Goal: Information Seeking & Learning: Learn about a topic

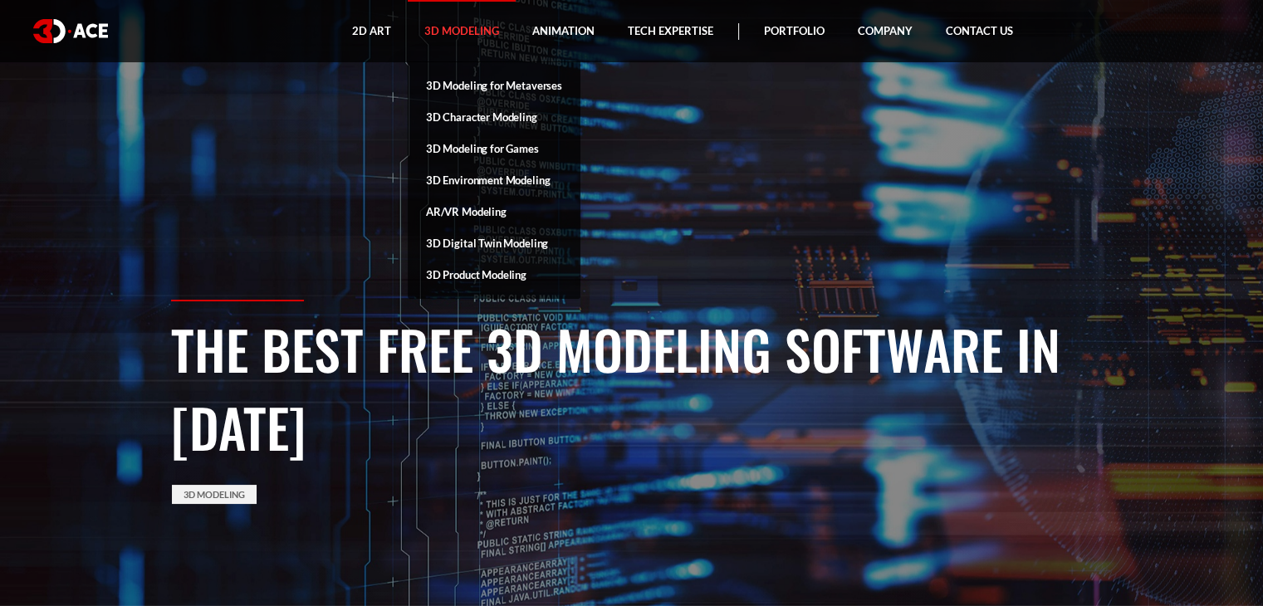
click at [478, 29] on link "3D Modeling" at bounding box center [462, 31] width 108 height 62
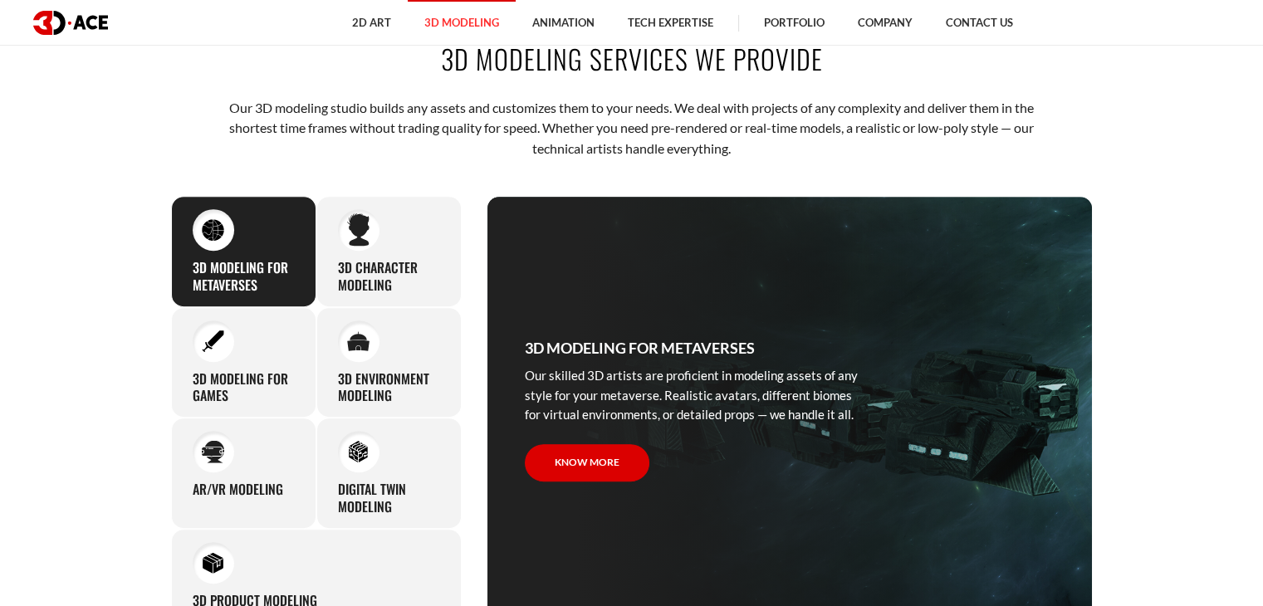
scroll to position [747, 0]
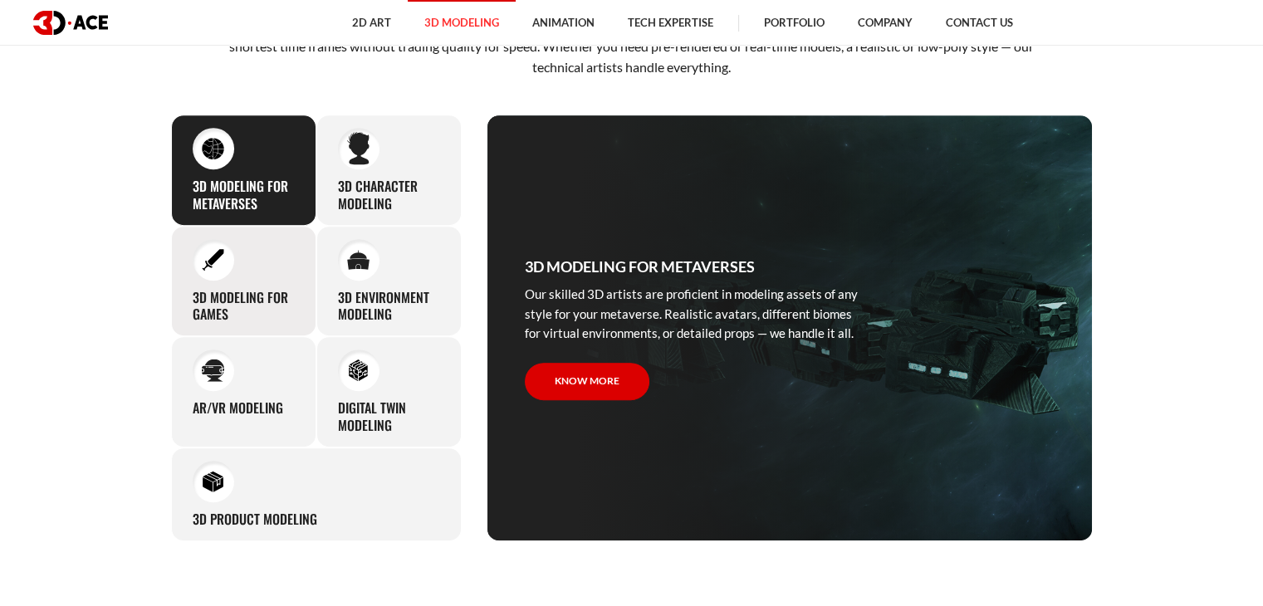
click at [226, 276] on div "3D modeling for games The eye-catching 3D characters, assets, and environments …" at bounding box center [243, 281] width 145 height 111
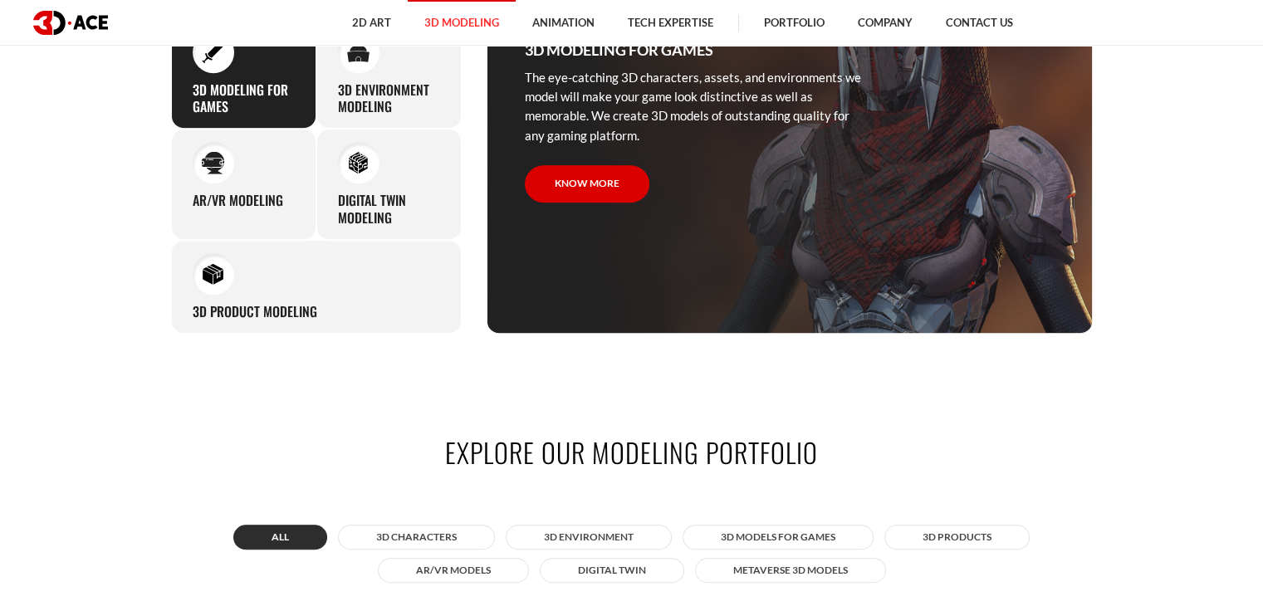
scroll to position [913, 0]
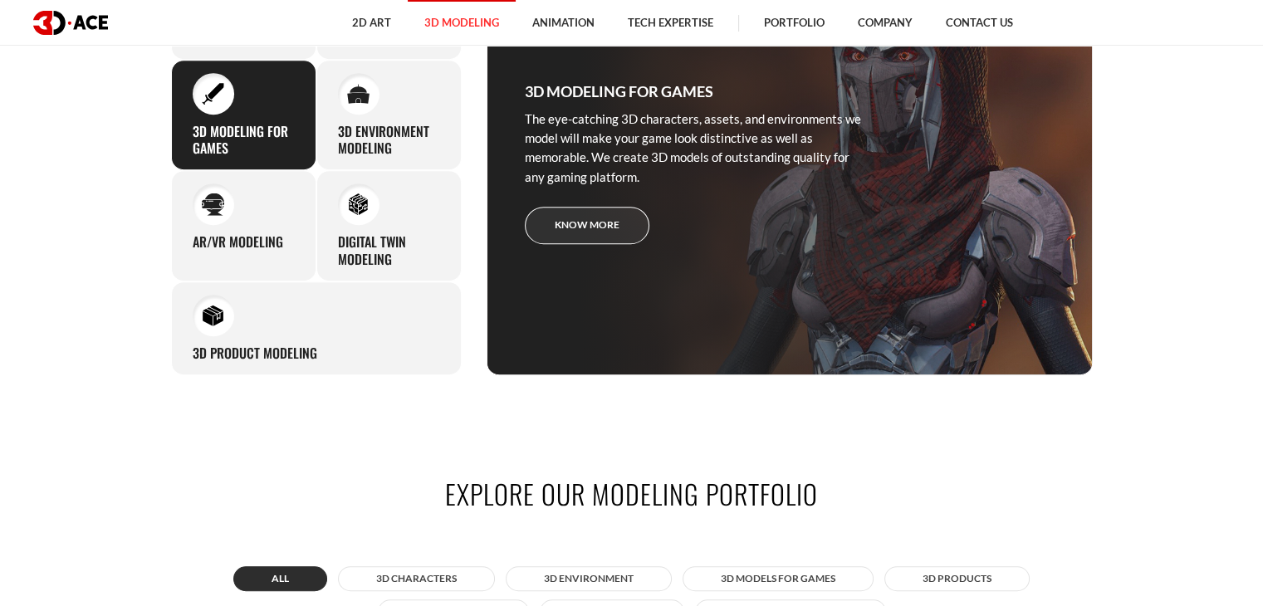
click at [624, 212] on link "Know more" at bounding box center [587, 225] width 125 height 37
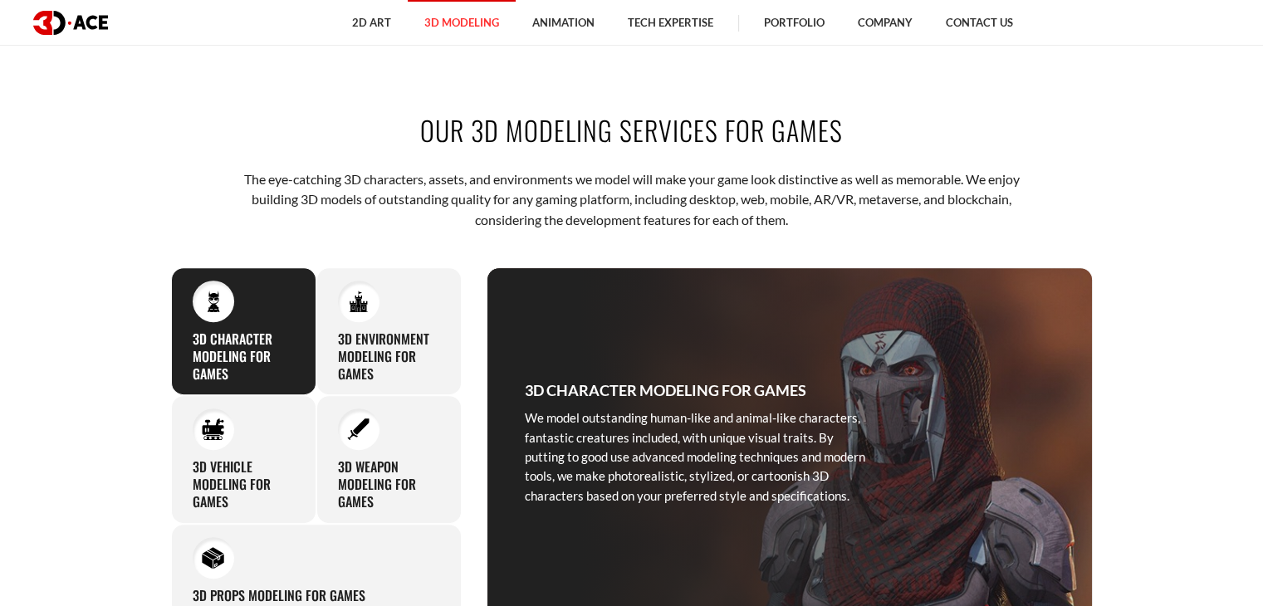
scroll to position [664, 0]
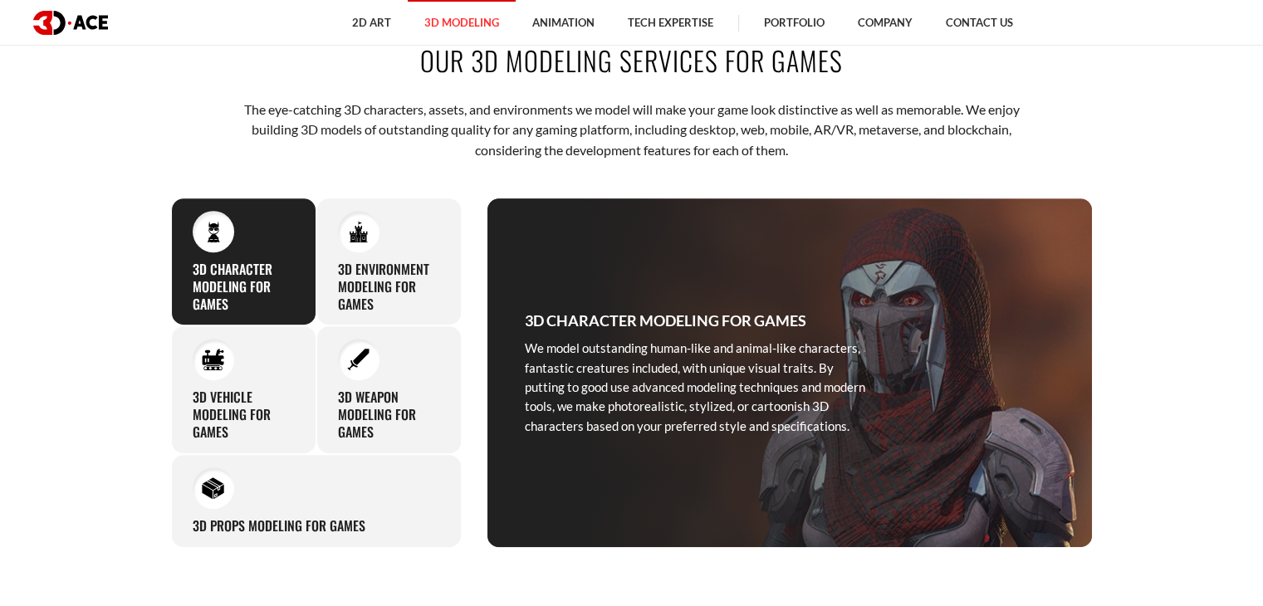
click at [252, 281] on h3 "3D Character Modeling for Games" at bounding box center [244, 286] width 102 height 51
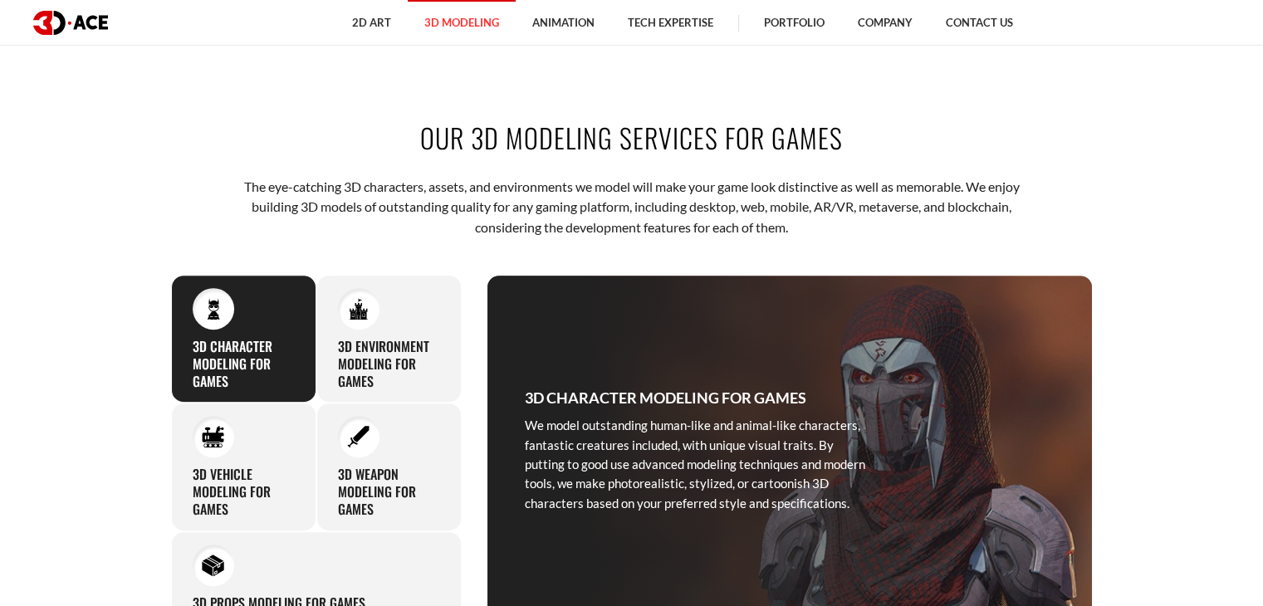
scroll to position [581, 0]
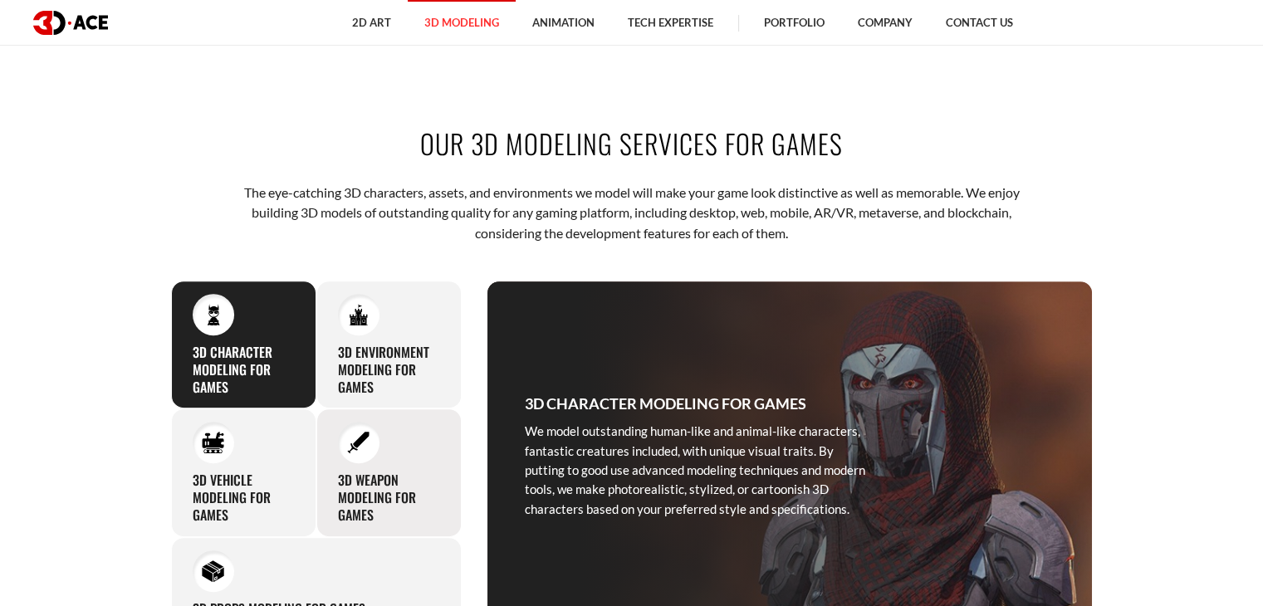
click at [365, 441] on img at bounding box center [358, 443] width 22 height 22
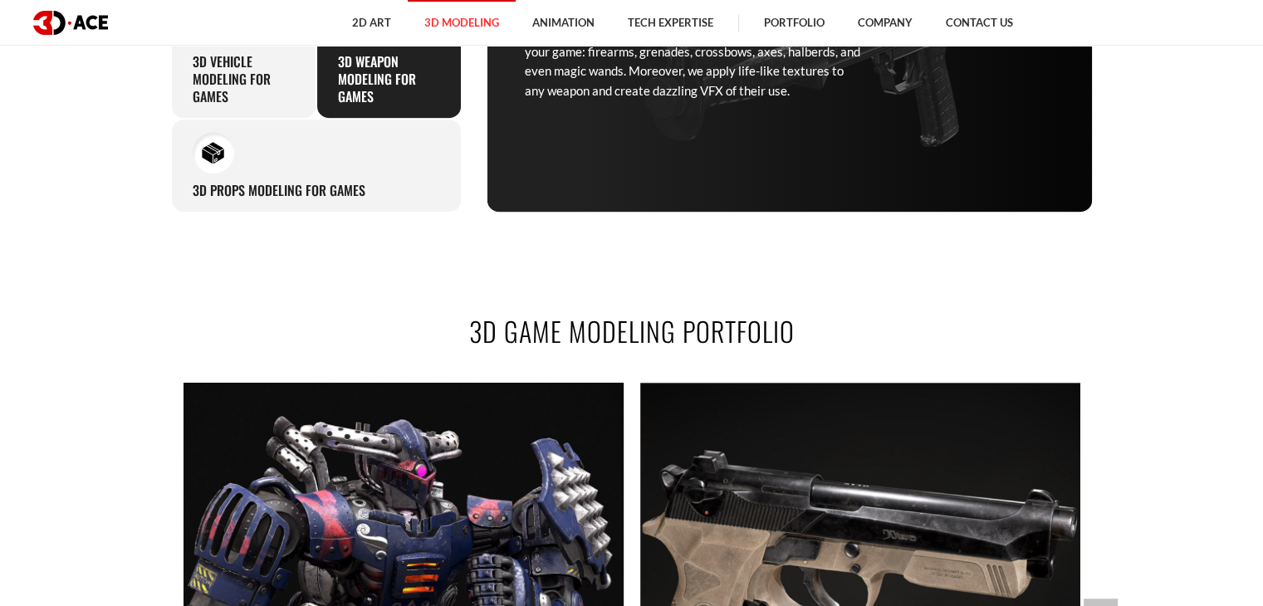
scroll to position [996, 0]
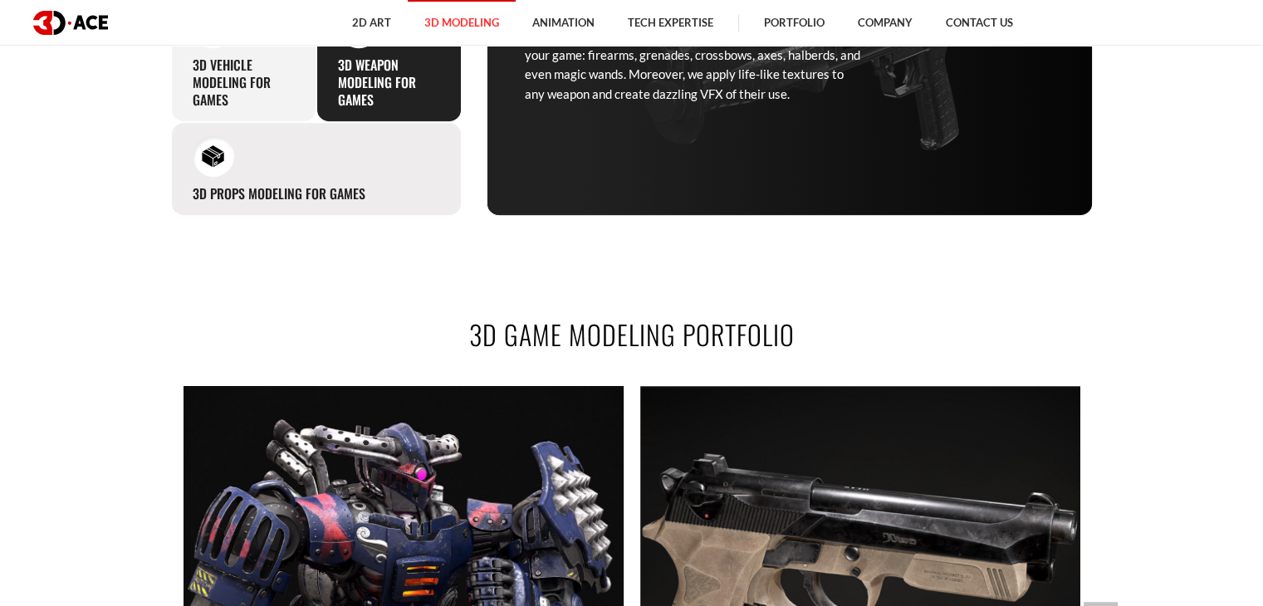
click at [223, 193] on h3 "3D Props Modeling for Games" at bounding box center [279, 193] width 173 height 17
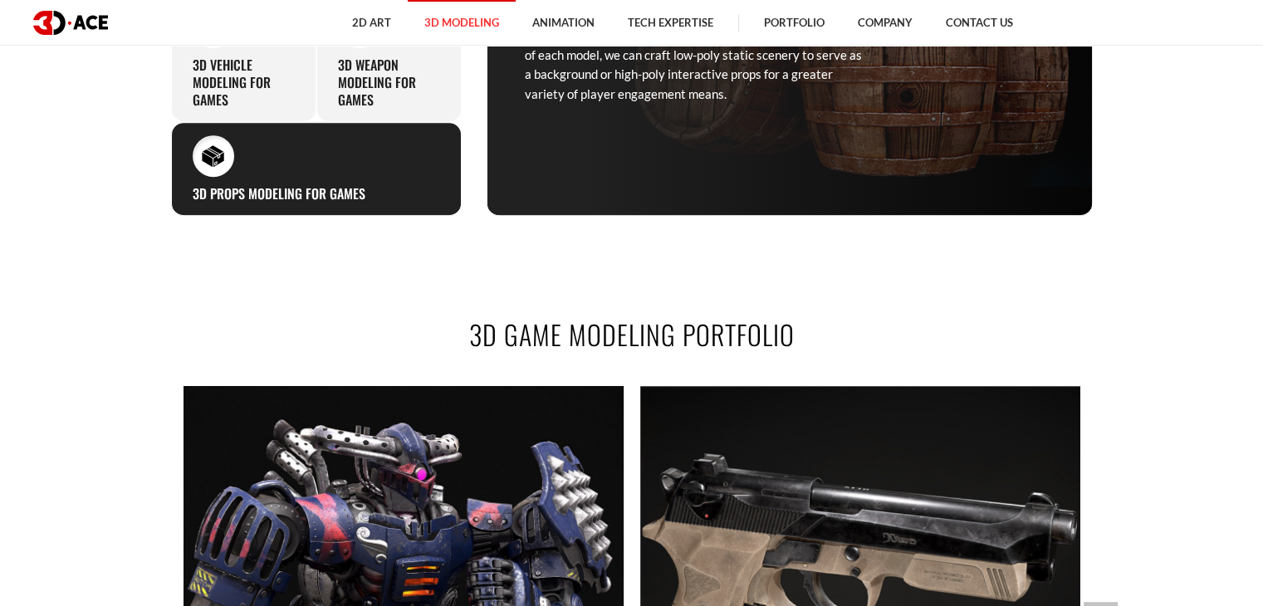
click at [223, 193] on h3 "3D Props Modeling for Games" at bounding box center [279, 193] width 173 height 17
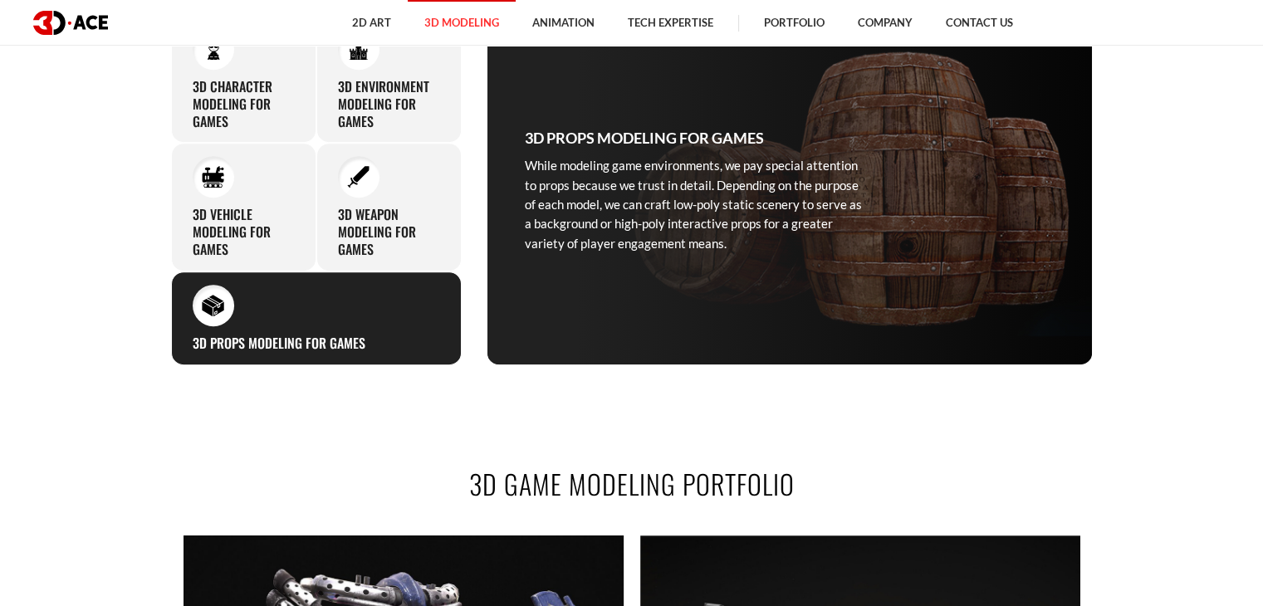
scroll to position [830, 0]
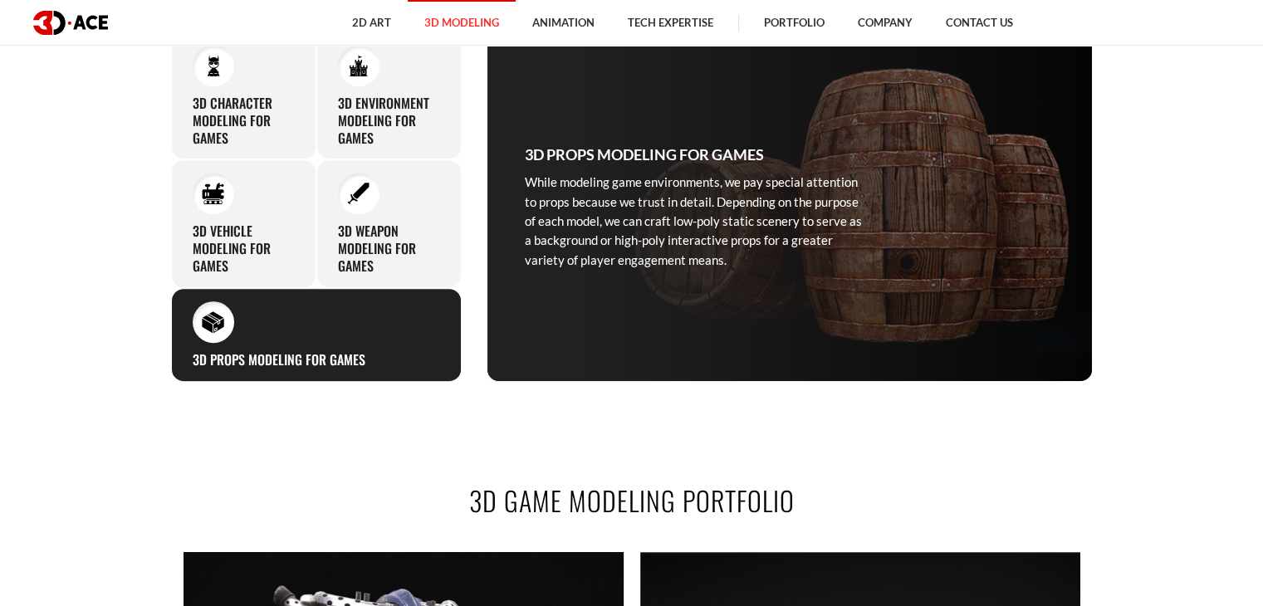
click at [779, 158] on div "3D Props Modeling for Games While modeling game environments, we pay special at…" at bounding box center [694, 206] width 415 height 349
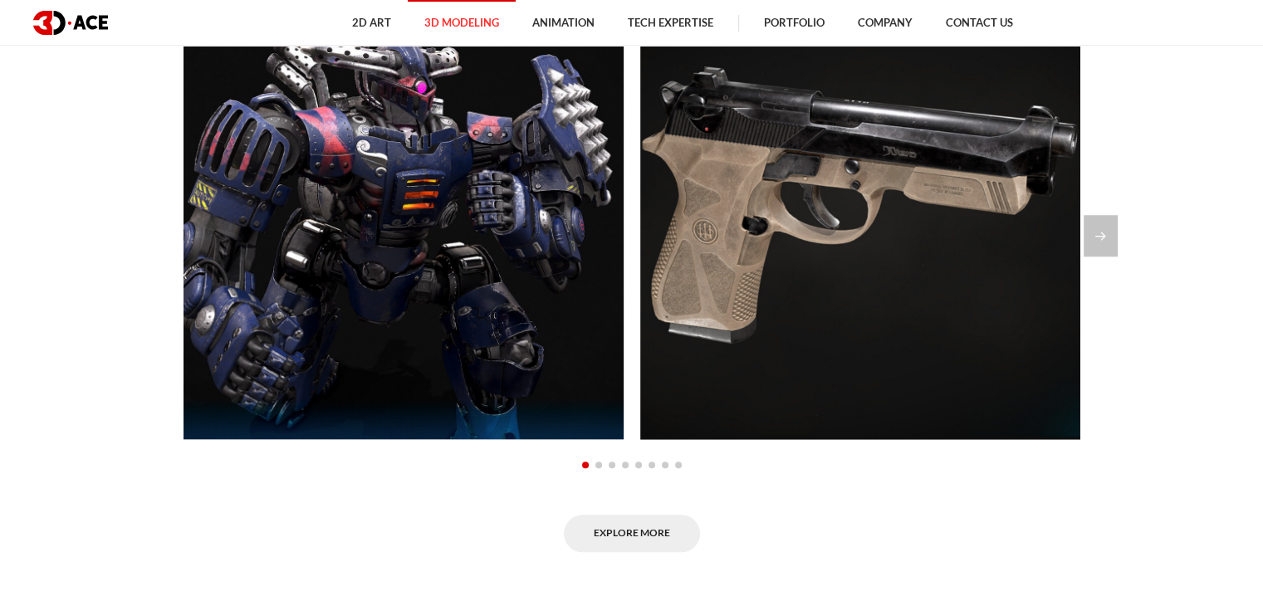
scroll to position [1254, 0]
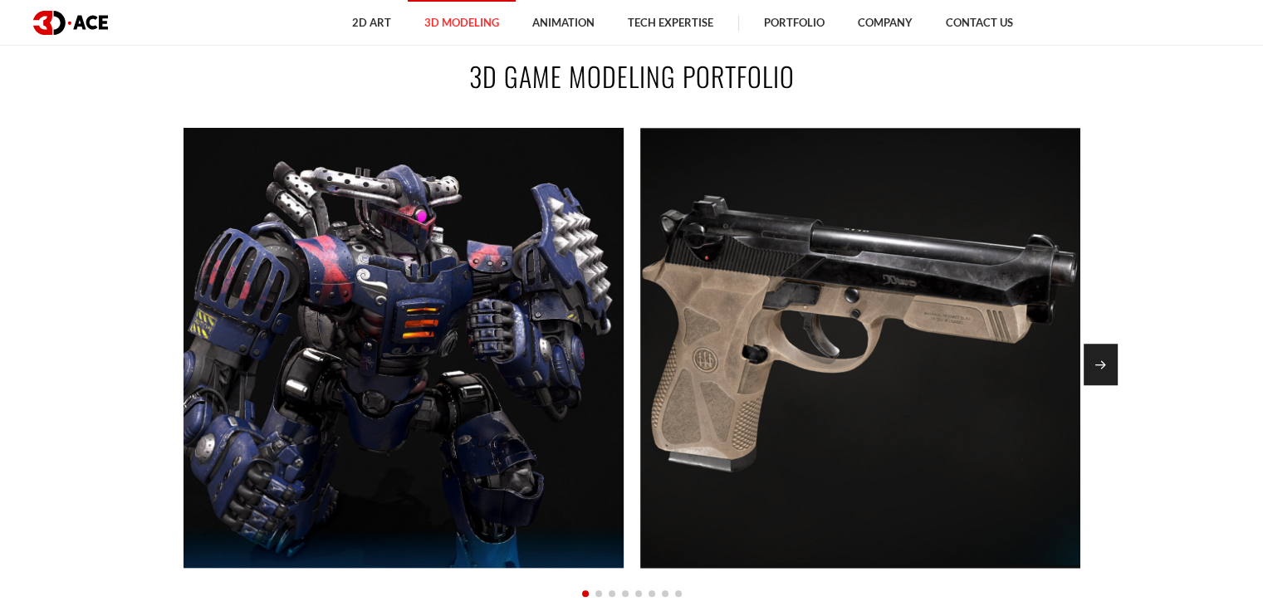
click at [1102, 379] on div "Next slide" at bounding box center [1100, 365] width 34 height 42
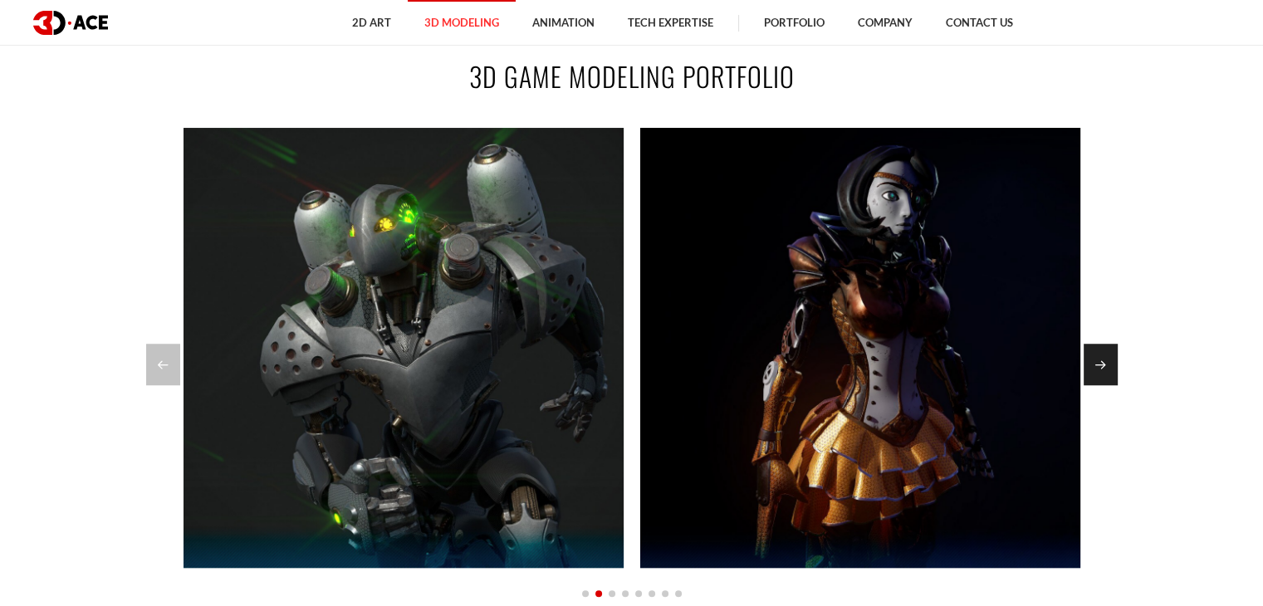
click at [1102, 379] on div "Next slide" at bounding box center [1100, 365] width 34 height 42
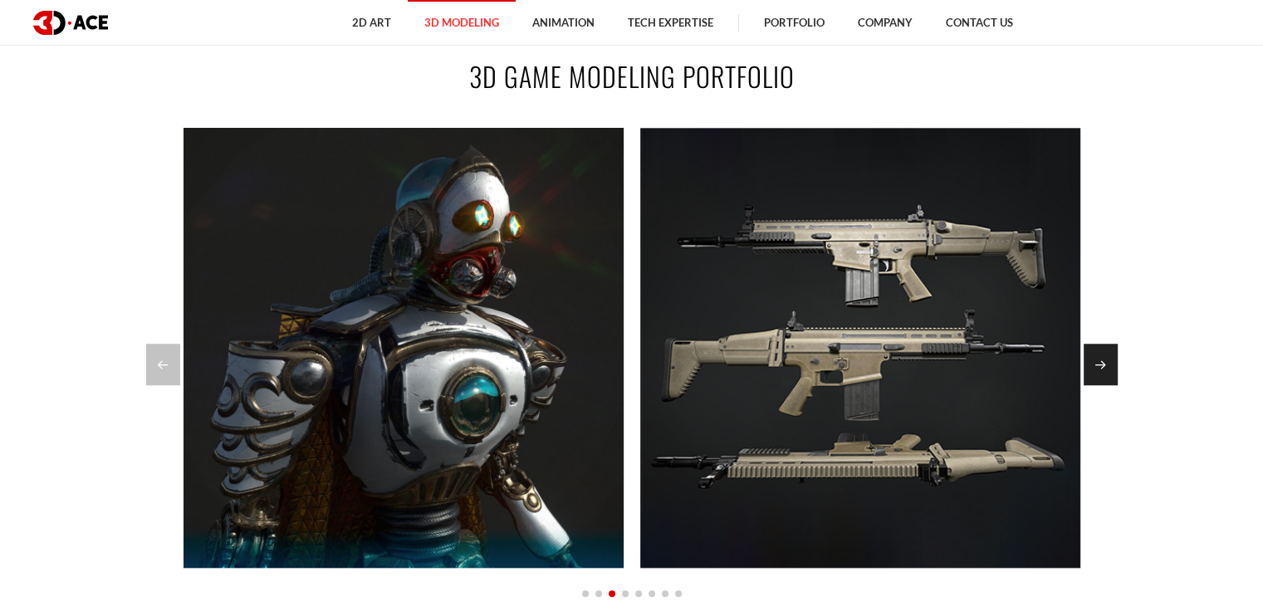
click at [1102, 379] on div "Next slide" at bounding box center [1100, 365] width 34 height 42
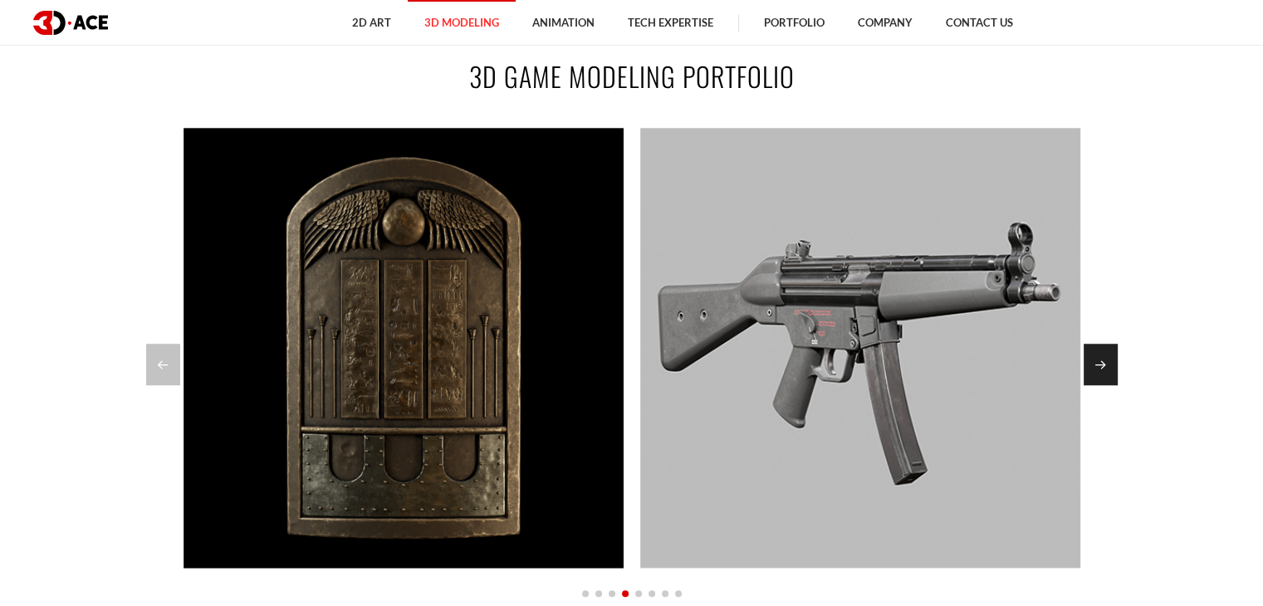
click at [1102, 379] on div "Next slide" at bounding box center [1100, 365] width 34 height 42
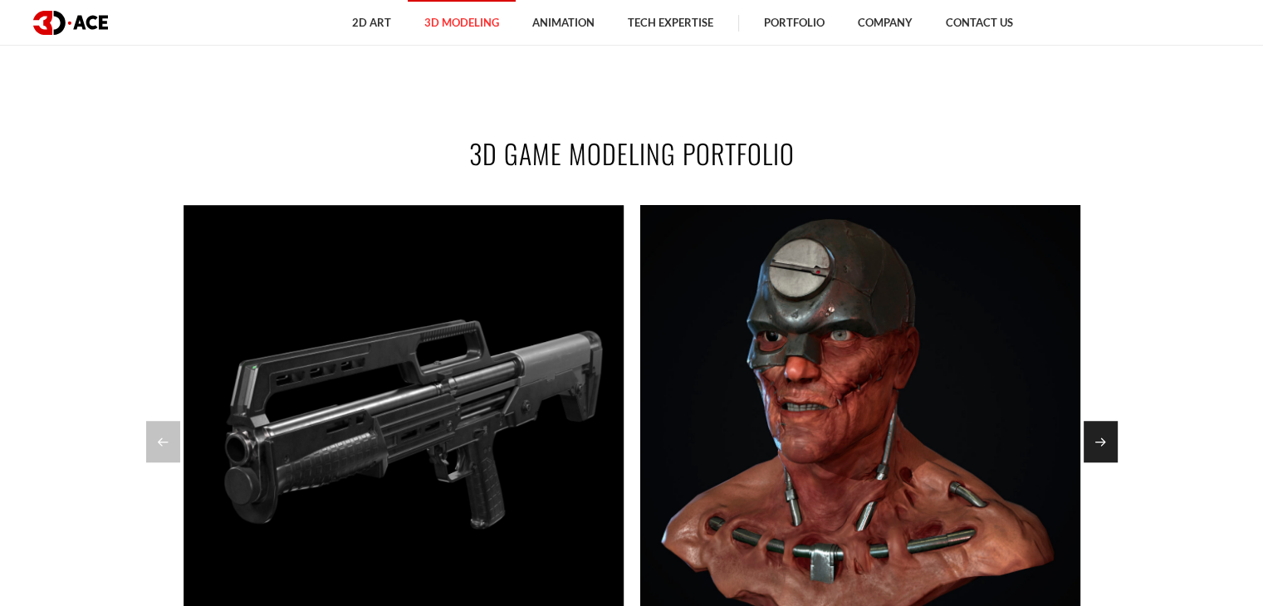
scroll to position [1171, 0]
